Goal: Information Seeking & Learning: Learn about a topic

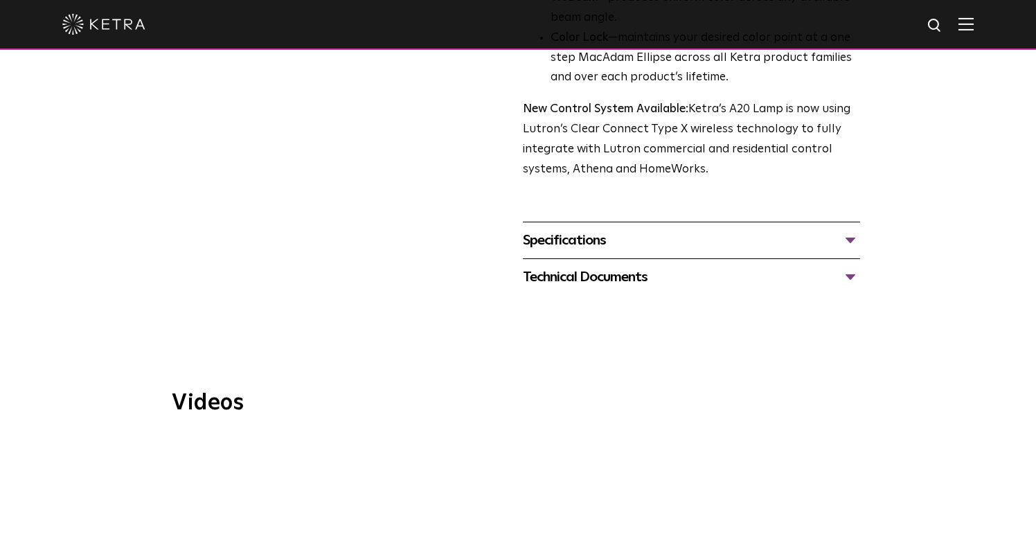
scroll to position [569, 0]
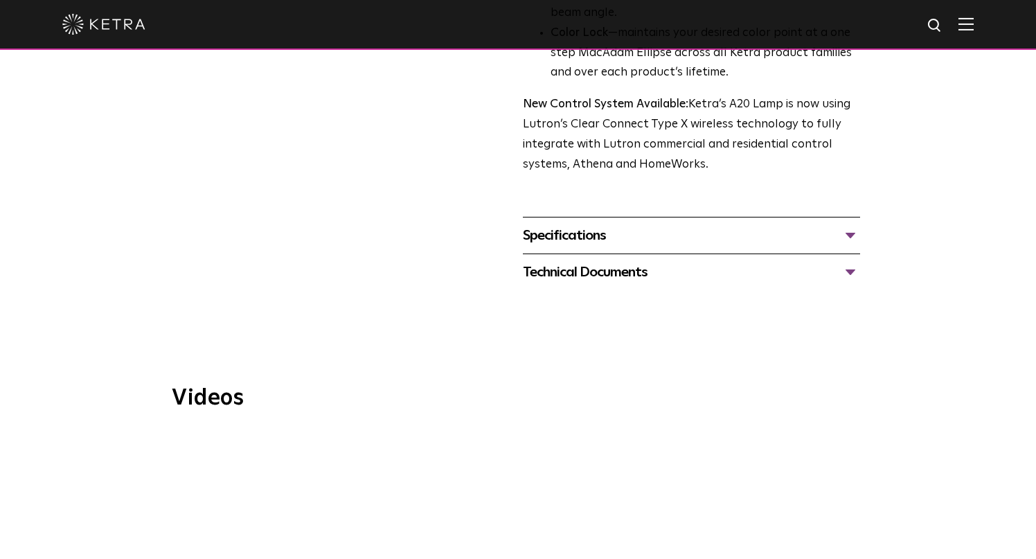
click at [567, 224] on div "Specifications" at bounding box center [691, 235] width 337 height 22
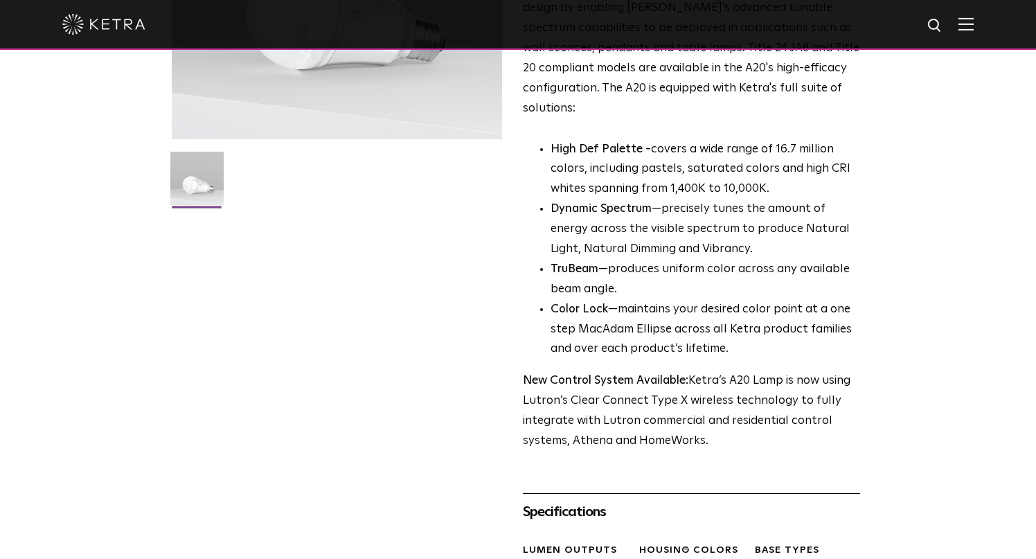
scroll to position [0, 0]
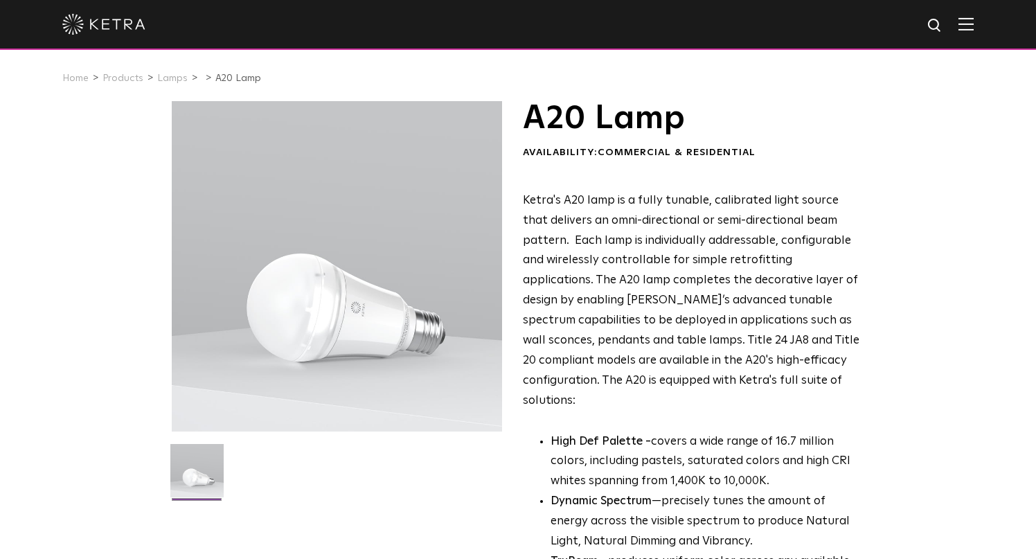
click at [134, 21] on img at bounding box center [103, 24] width 83 height 21
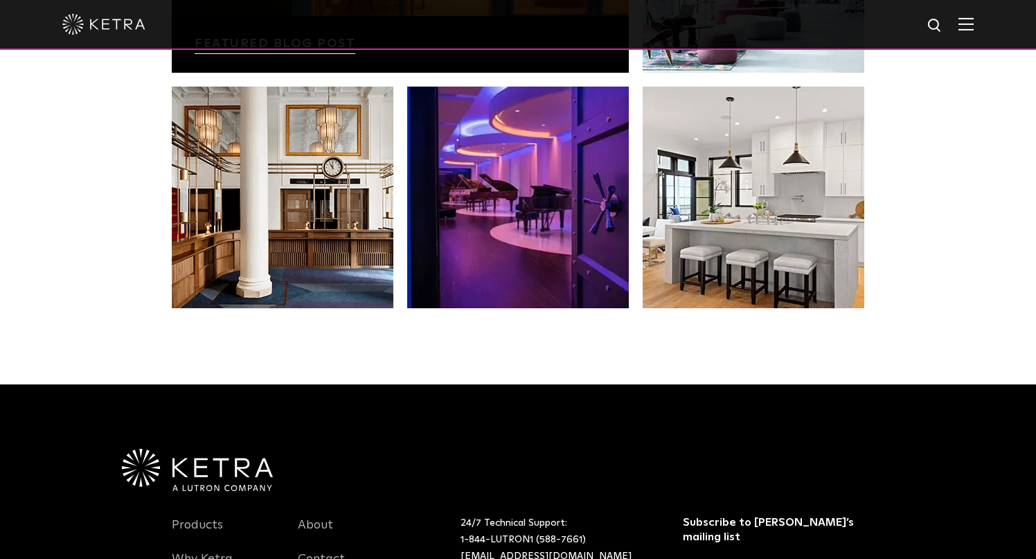
scroll to position [2910, 0]
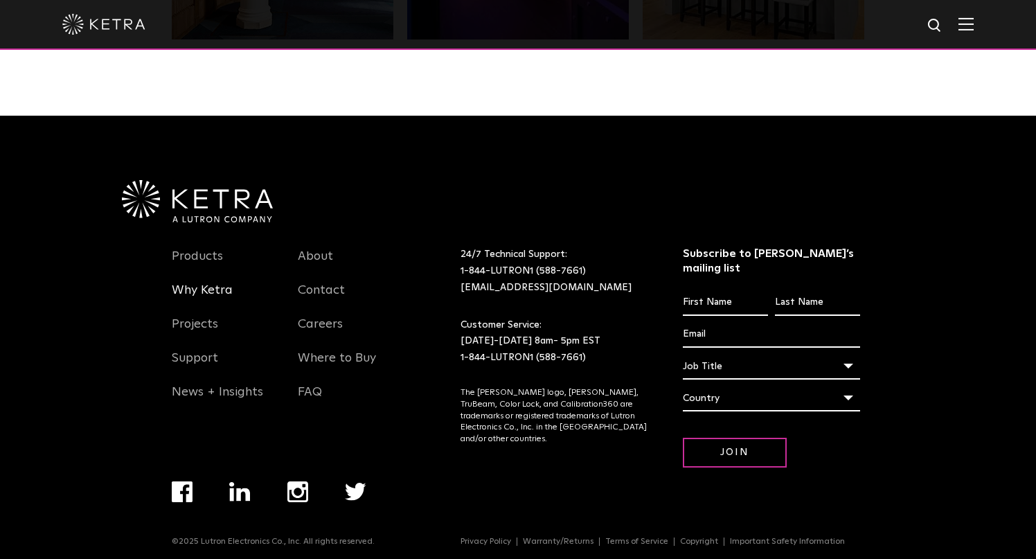
click at [218, 290] on link "Why Ketra" at bounding box center [202, 299] width 61 height 32
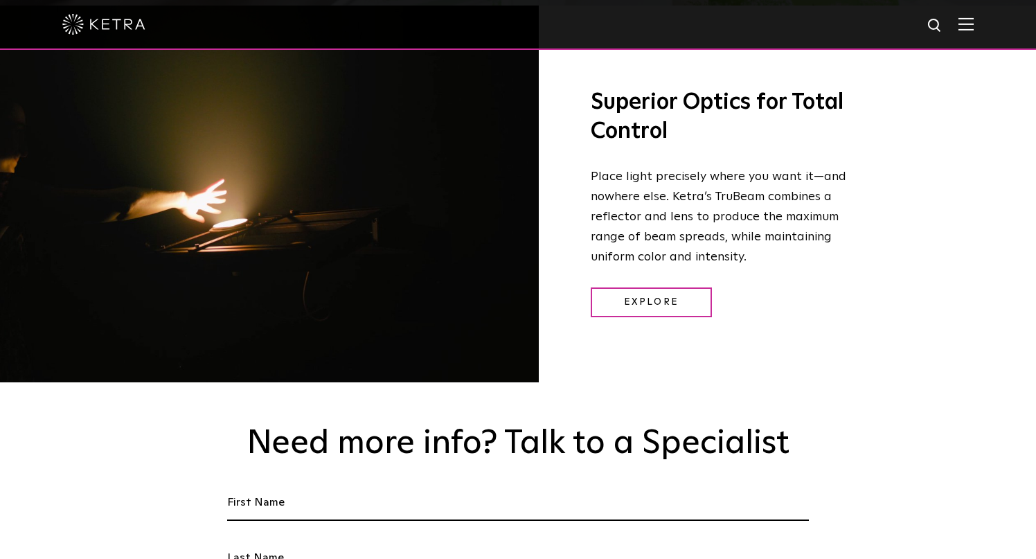
scroll to position [1859, 0]
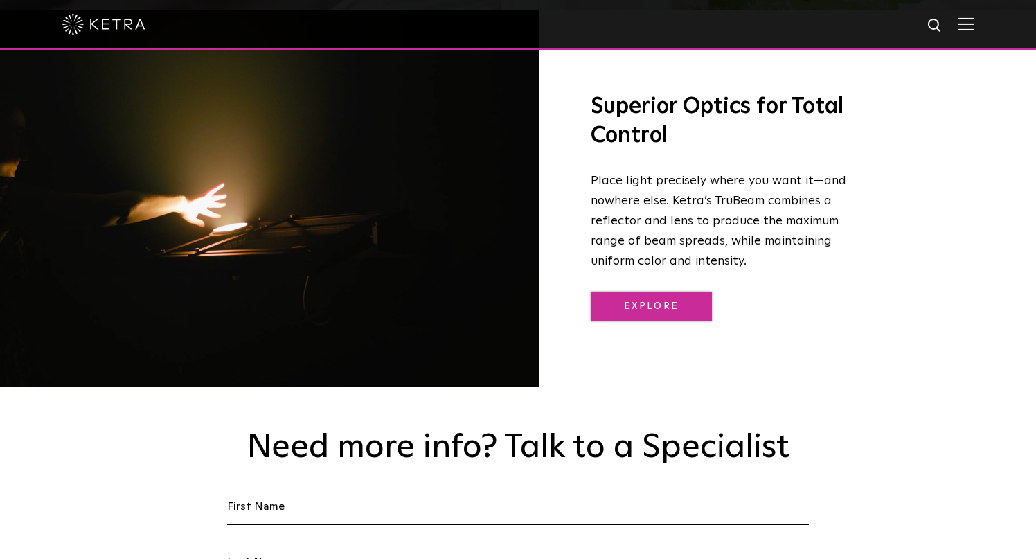
click at [630, 292] on link "Explore" at bounding box center [651, 307] width 121 height 30
